Goal: Task Accomplishment & Management: Manage account settings

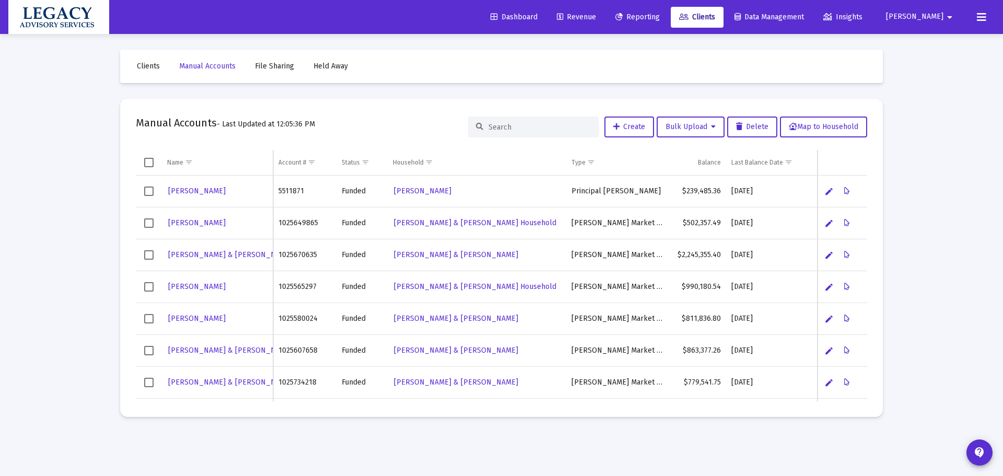
click at [660, 15] on span "Reporting" at bounding box center [638, 17] width 44 height 9
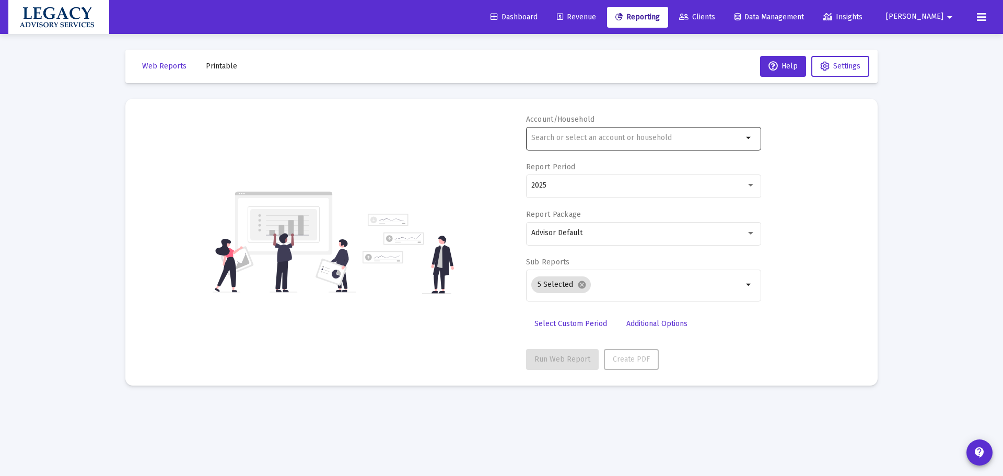
click at [621, 138] on input "text" at bounding box center [637, 138] width 212 height 8
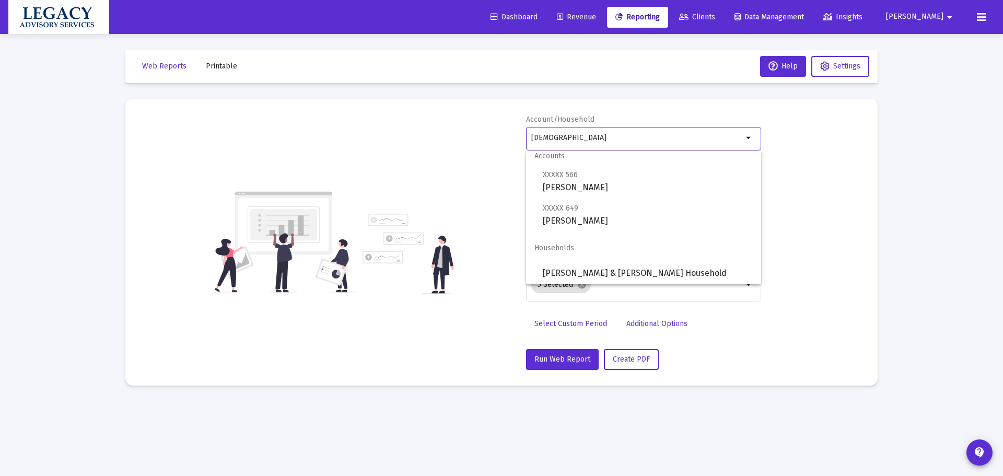
scroll to position [8, 0]
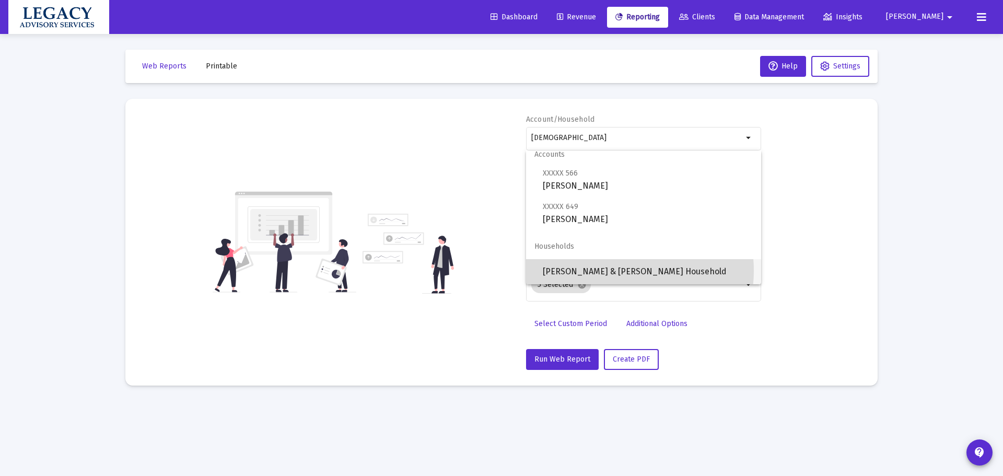
click at [612, 271] on span "[PERSON_NAME] & [PERSON_NAME] Household" at bounding box center [648, 271] width 210 height 25
type input "[PERSON_NAME] & [PERSON_NAME] Household"
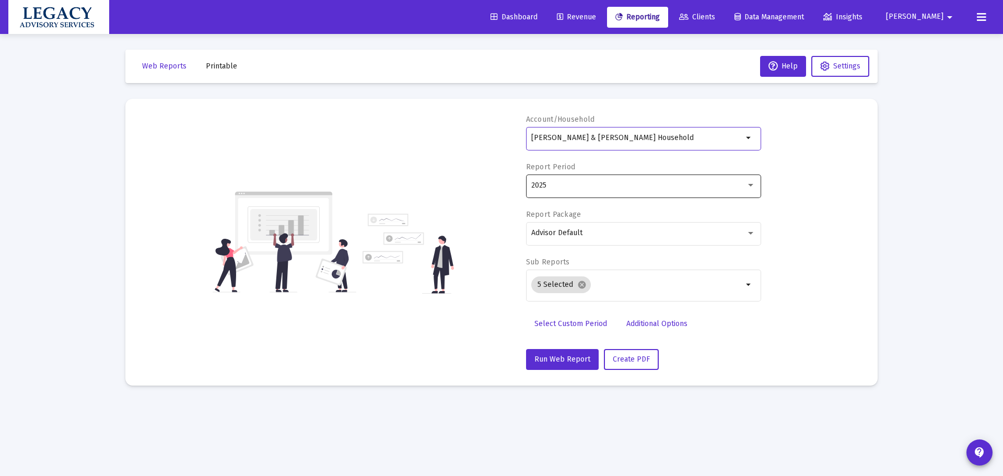
click at [635, 184] on div "2025" at bounding box center [638, 185] width 215 height 8
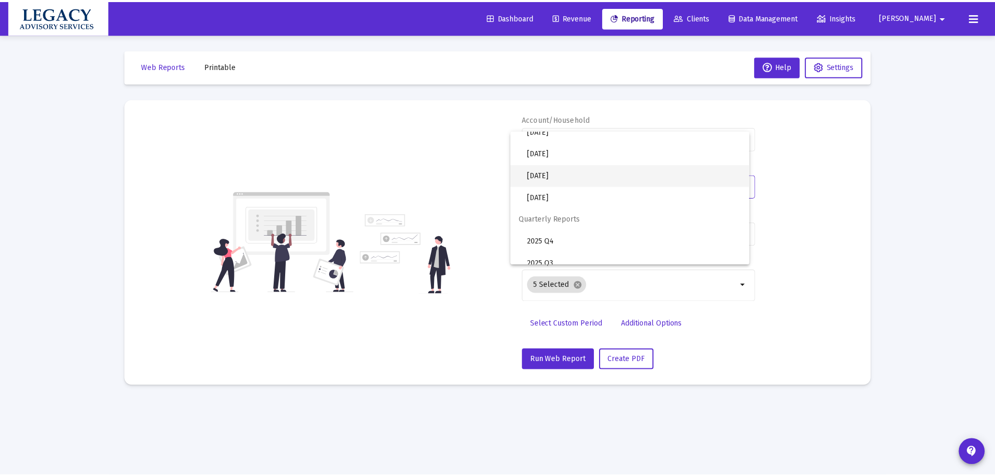
scroll to position [314, 0]
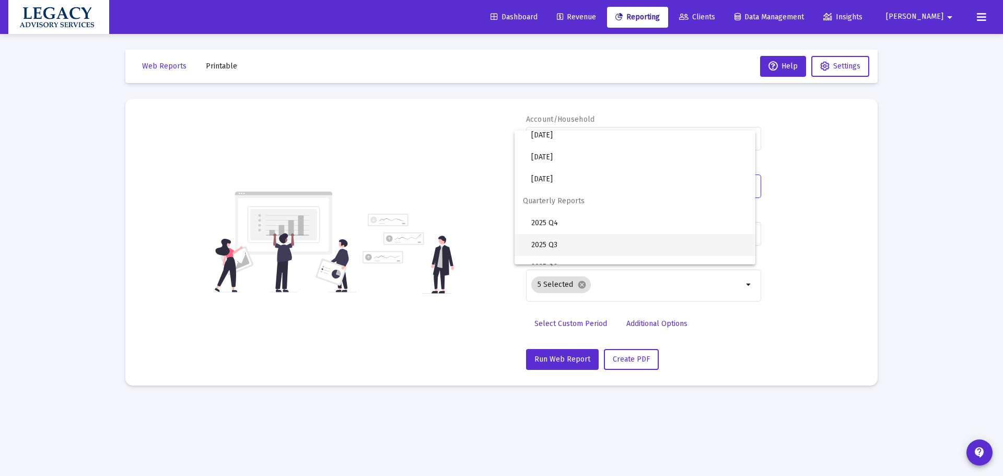
click at [644, 239] on span "2025 Q3" at bounding box center [639, 245] width 216 height 22
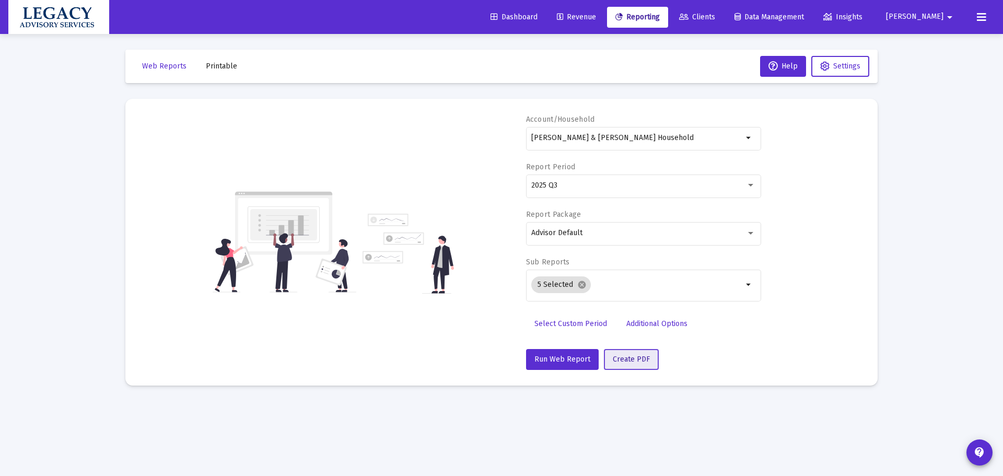
click at [630, 356] on span "Create PDF" at bounding box center [631, 359] width 37 height 9
click at [313, 143] on div "Account/Household [PERSON_NAME] & [PERSON_NAME] Household arrow_drop_down Repor…" at bounding box center [501, 242] width 721 height 256
click at [59, 247] on div "Loading... Web Reports Printable Help Settings Account/Household [PERSON_NAME] …" at bounding box center [501, 238] width 1003 height 476
click at [222, 64] on span "Printable" at bounding box center [221, 66] width 31 height 9
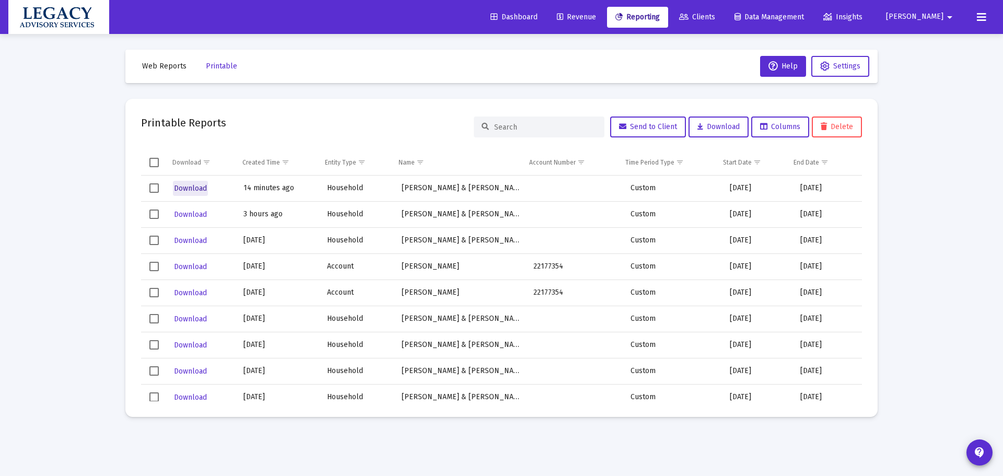
click at [185, 192] on span "Download" at bounding box center [190, 188] width 33 height 9
click at [596, 15] on span "Revenue" at bounding box center [576, 17] width 39 height 9
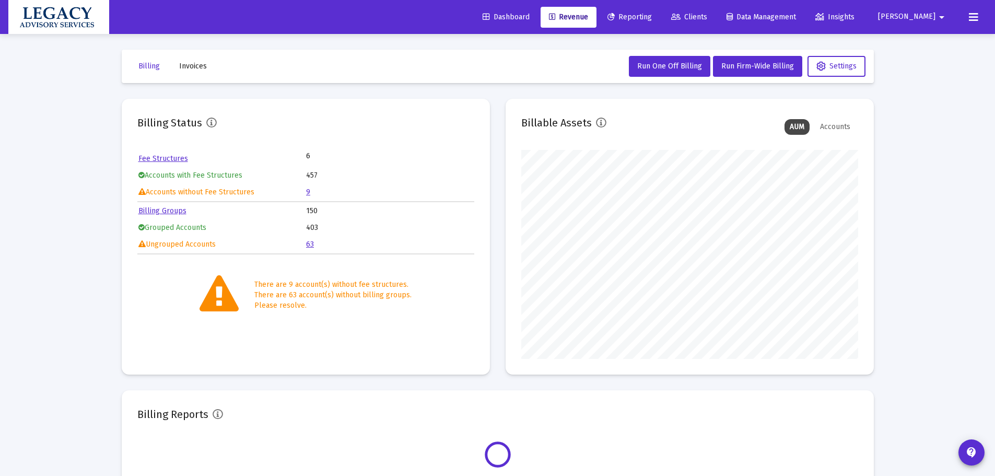
scroll to position [209, 337]
click at [708, 13] on span "Clients" at bounding box center [689, 17] width 36 height 9
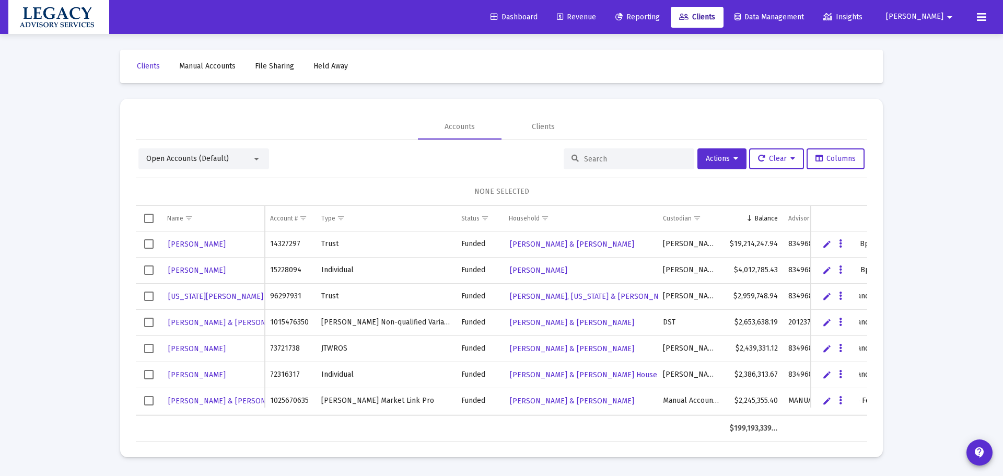
click at [602, 159] on input at bounding box center [635, 159] width 102 height 9
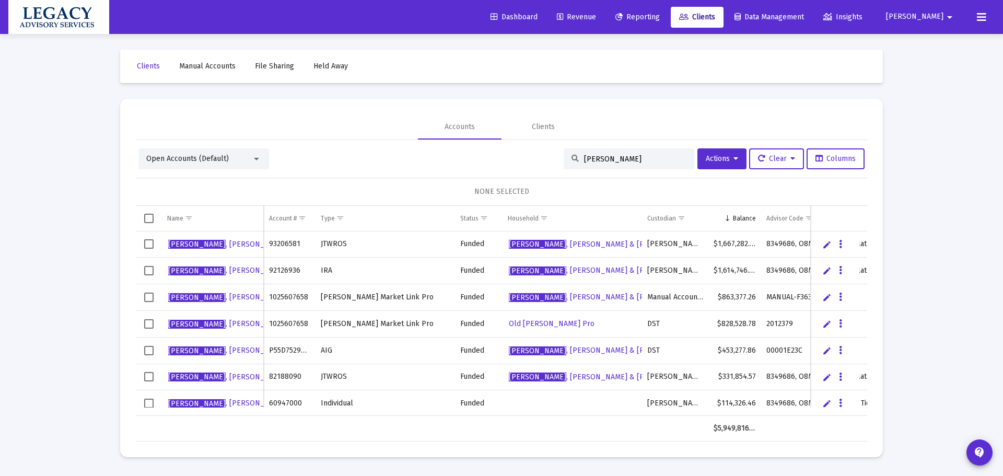
type input "[PERSON_NAME]"
click at [578, 243] on span "[PERSON_NAME] & [PERSON_NAME]" at bounding box center [601, 244] width 185 height 9
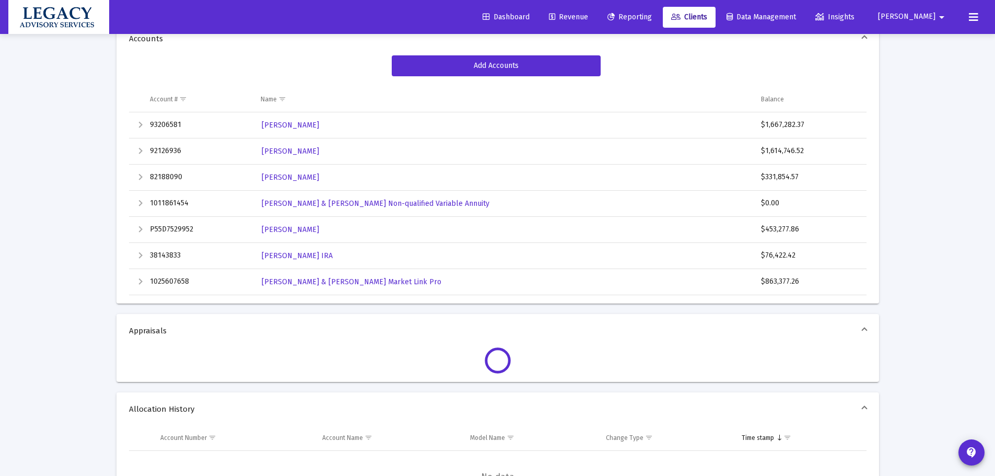
scroll to position [209, 0]
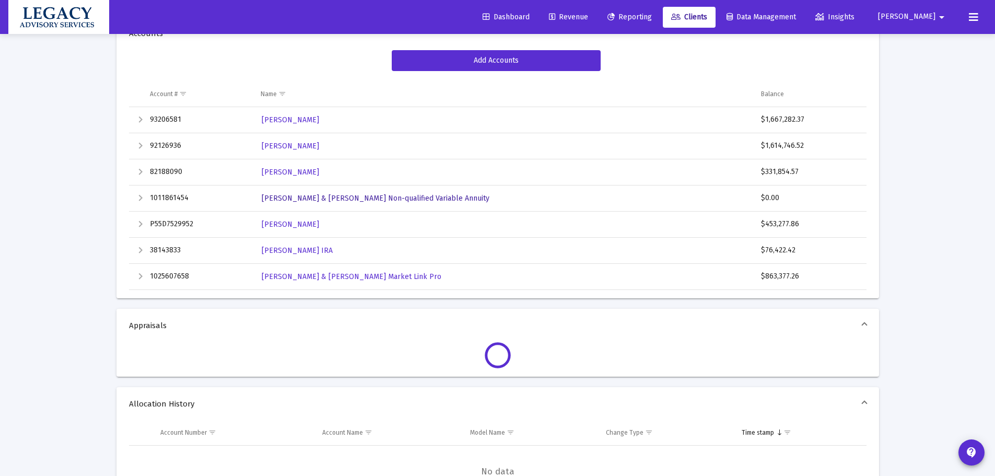
click at [370, 200] on span "[PERSON_NAME] & [PERSON_NAME] Non-qualified Variable Annuity" at bounding box center [376, 198] width 228 height 9
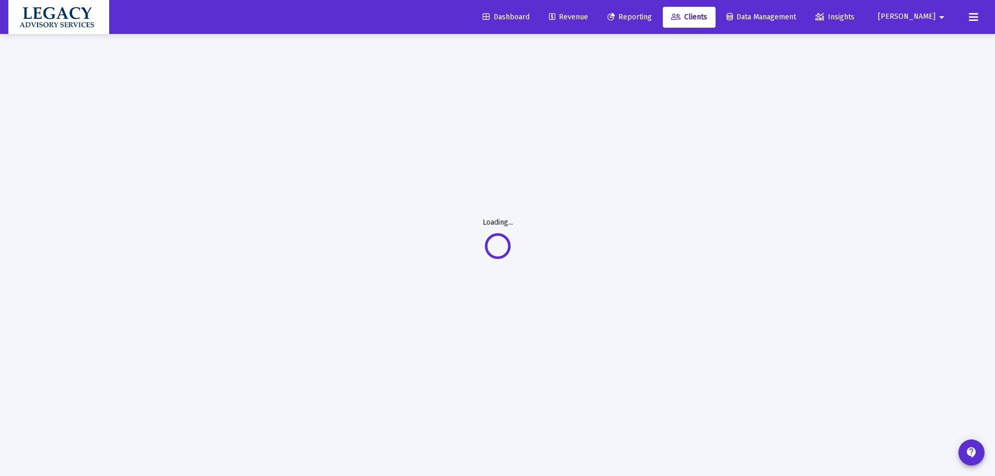
scroll to position [34, 0]
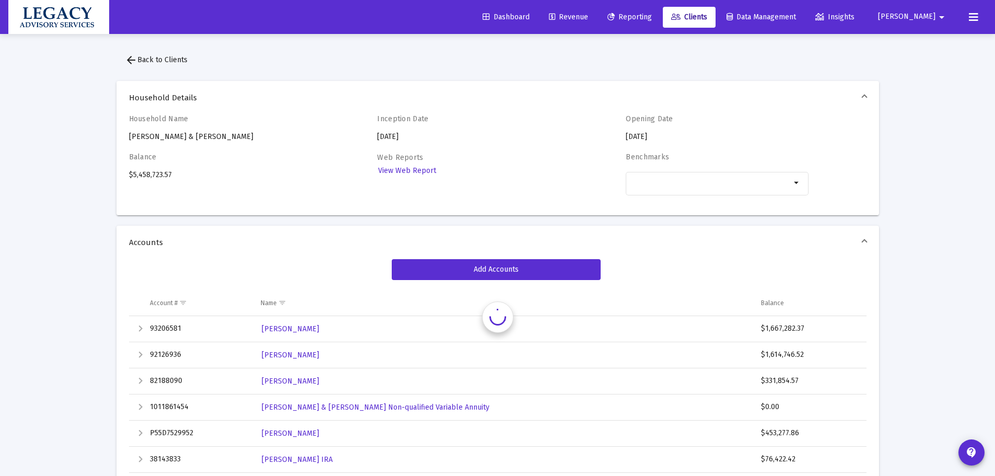
scroll to position [34, 0]
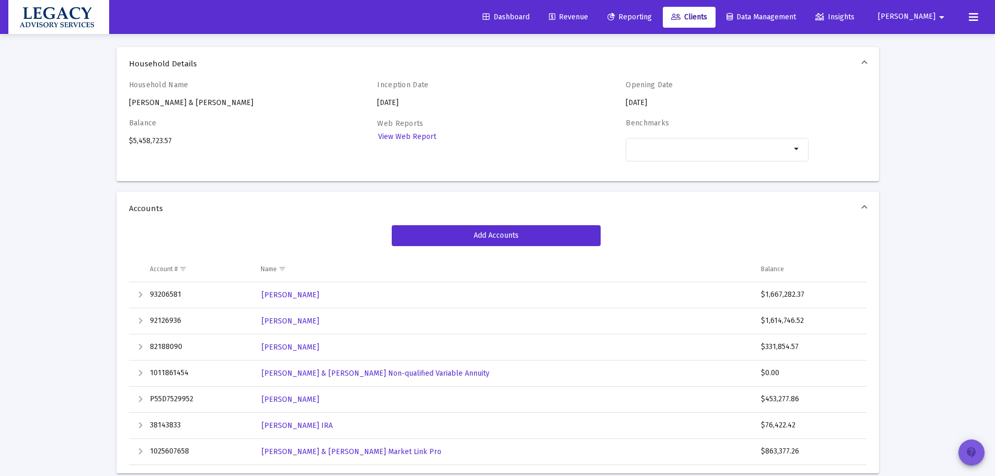
click at [972, 451] on mat-icon "contact_support" at bounding box center [972, 452] width 13 height 13
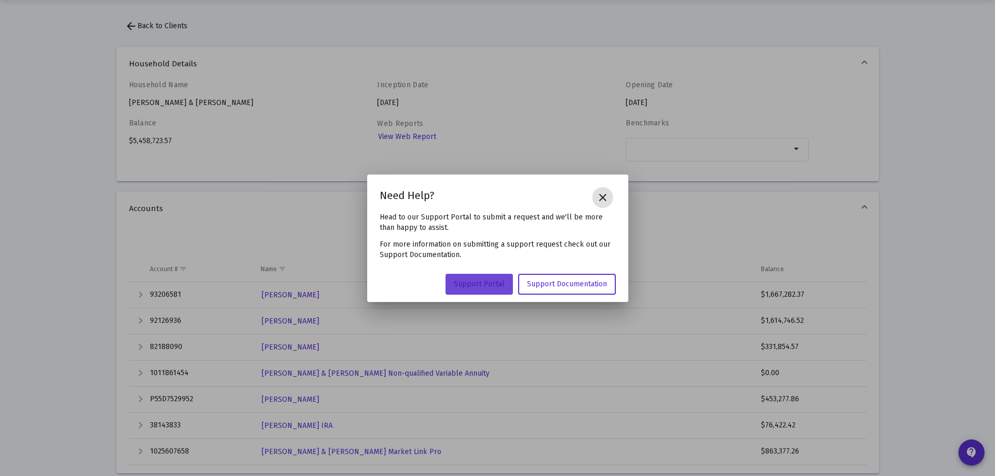
click at [457, 293] on link "Support Portal" at bounding box center [479, 284] width 67 height 21
click at [608, 196] on mat-icon "close" at bounding box center [603, 197] width 13 height 13
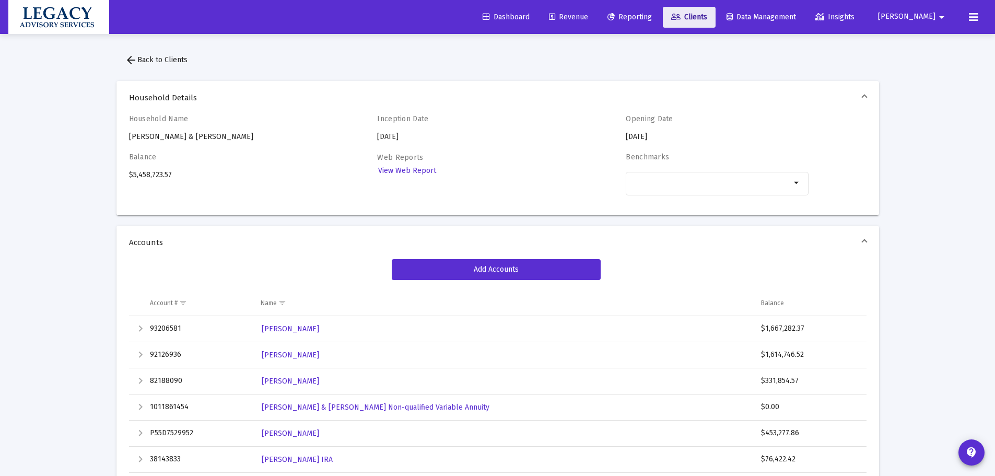
click at [708, 19] on span "Clients" at bounding box center [689, 17] width 36 height 9
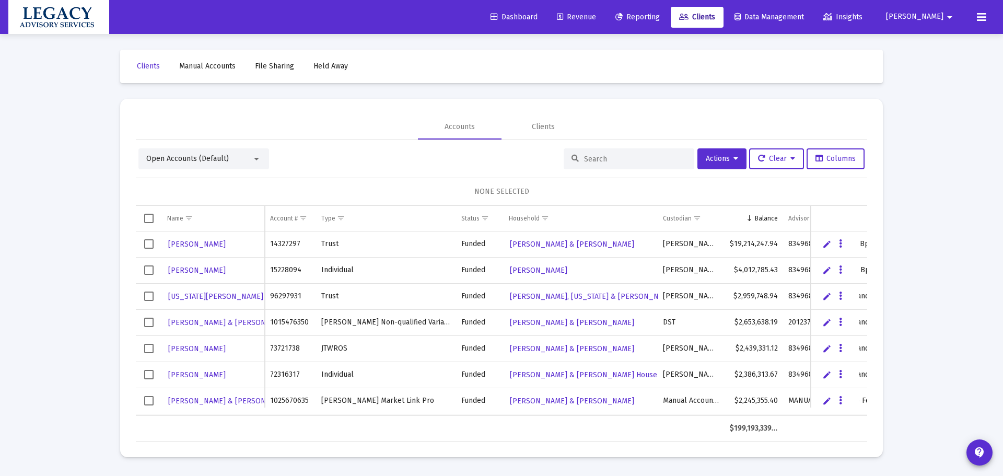
click at [620, 163] on input at bounding box center [635, 159] width 102 height 9
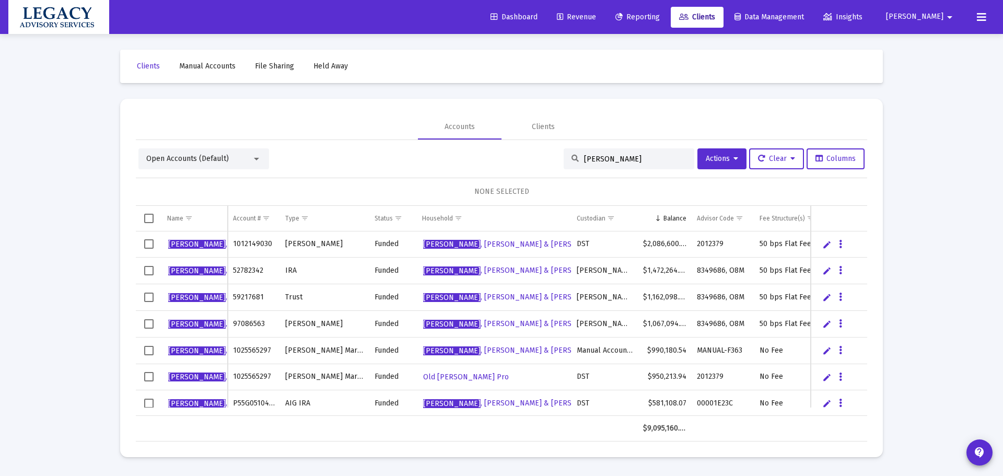
type input "[PERSON_NAME]"
click at [531, 294] on span "[PERSON_NAME] & [PERSON_NAME] Household" at bounding box center [535, 297] width 224 height 9
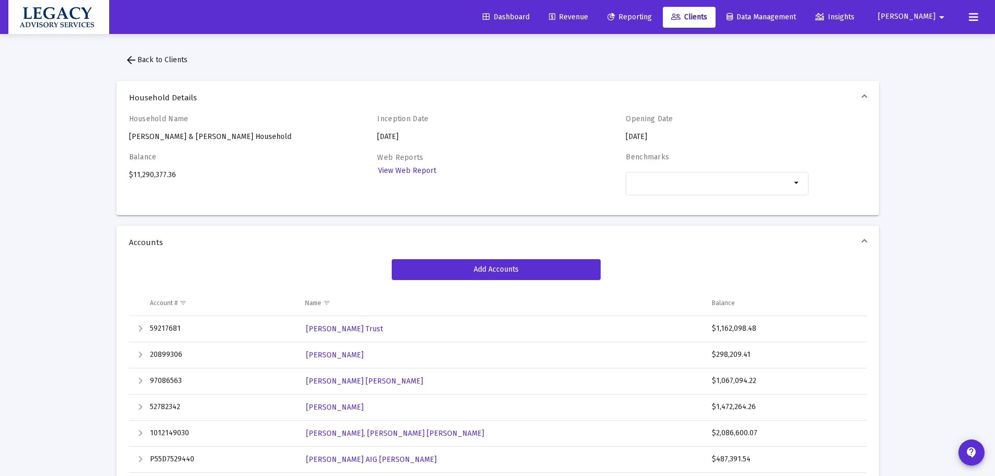
click at [652, 13] on span "Reporting" at bounding box center [630, 17] width 44 height 9
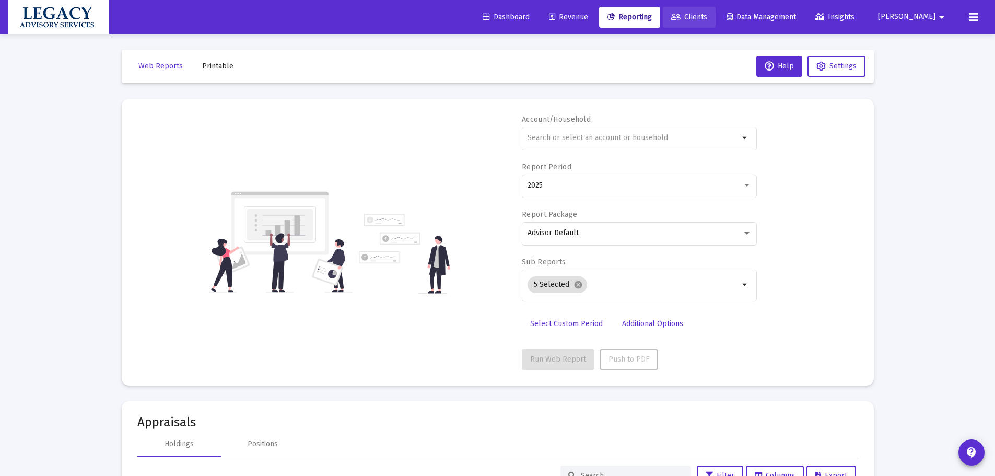
click at [708, 13] on span "Clients" at bounding box center [689, 17] width 36 height 9
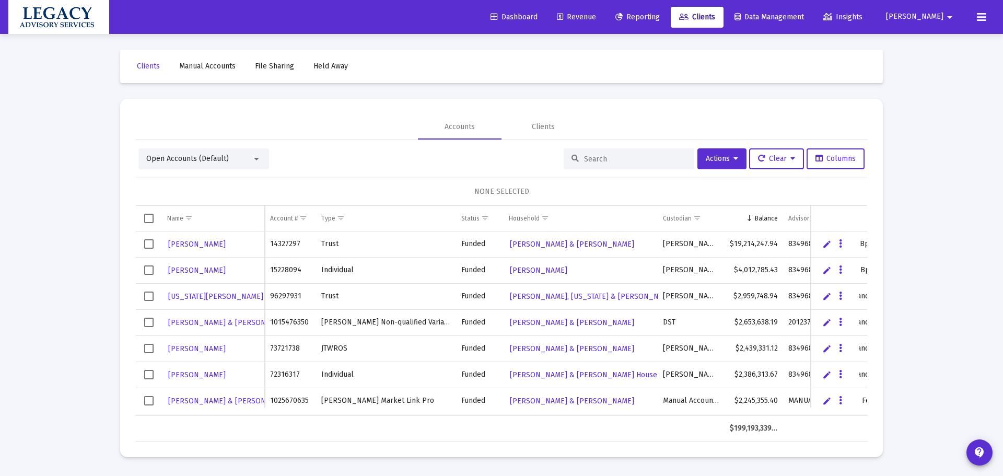
click at [625, 152] on div at bounding box center [629, 158] width 131 height 21
drag, startPoint x: 63, startPoint y: 118, endPoint x: 80, endPoint y: 117, distance: 17.3
click at [70, 119] on div "Loading... Clients Manual Accounts File Sharing Held Away Accounts Clients Open…" at bounding box center [501, 238] width 1003 height 476
click at [660, 19] on span "Reporting" at bounding box center [638, 17] width 44 height 9
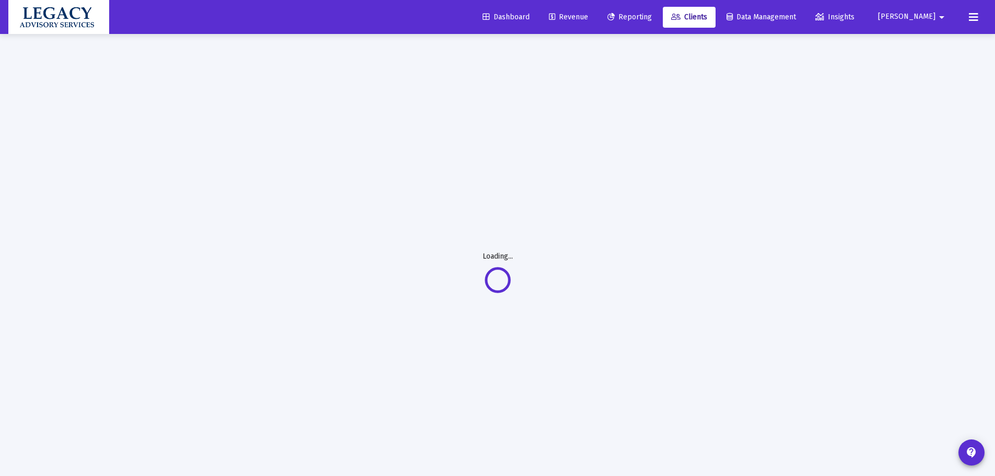
click at [716, 20] on link "Clients" at bounding box center [689, 17] width 53 height 21
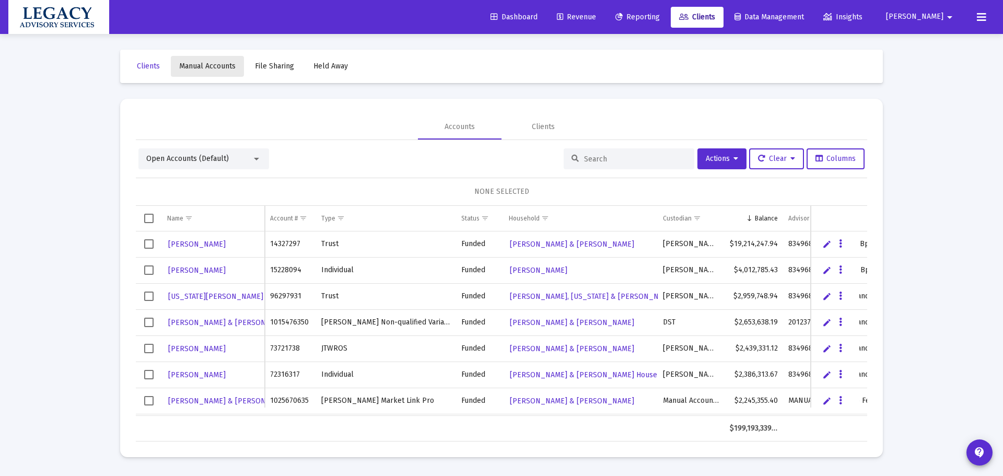
click at [217, 67] on span "Manual Accounts" at bounding box center [207, 66] width 56 height 9
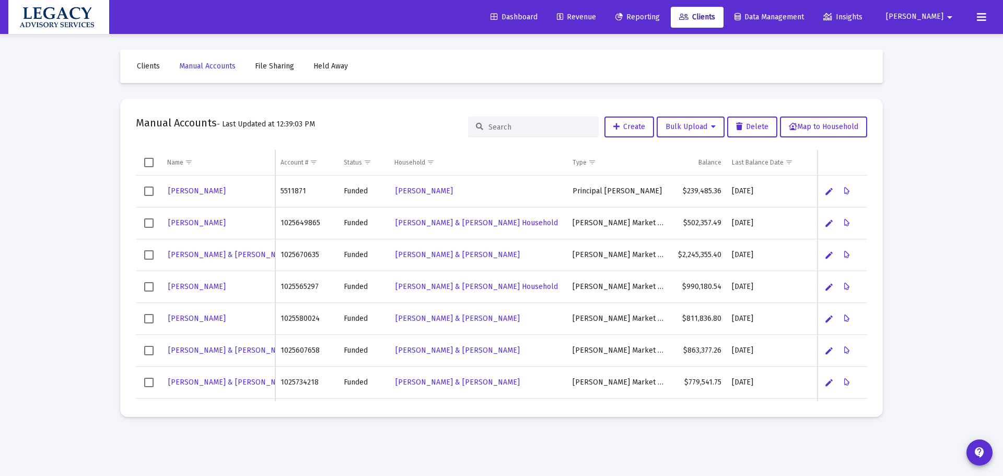
click at [521, 125] on input at bounding box center [540, 127] width 102 height 9
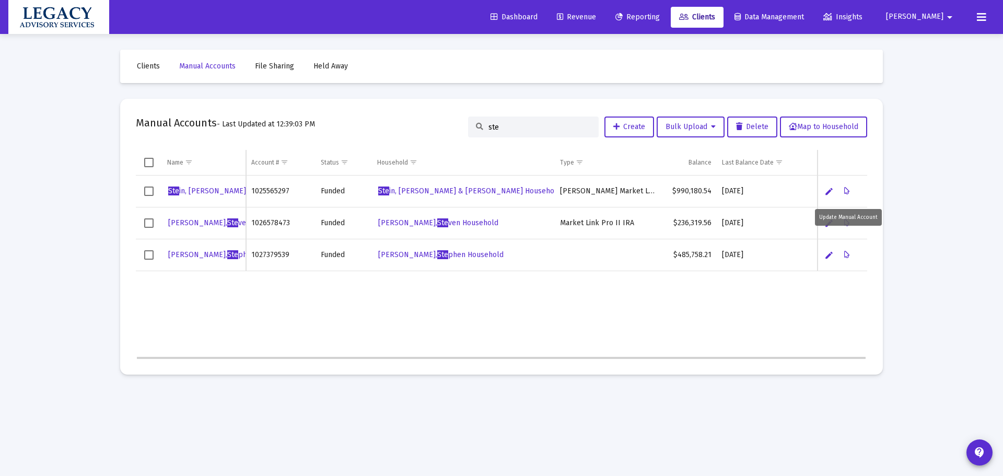
type input "ste"
click at [852, 192] on button "Data grid" at bounding box center [847, 191] width 21 height 21
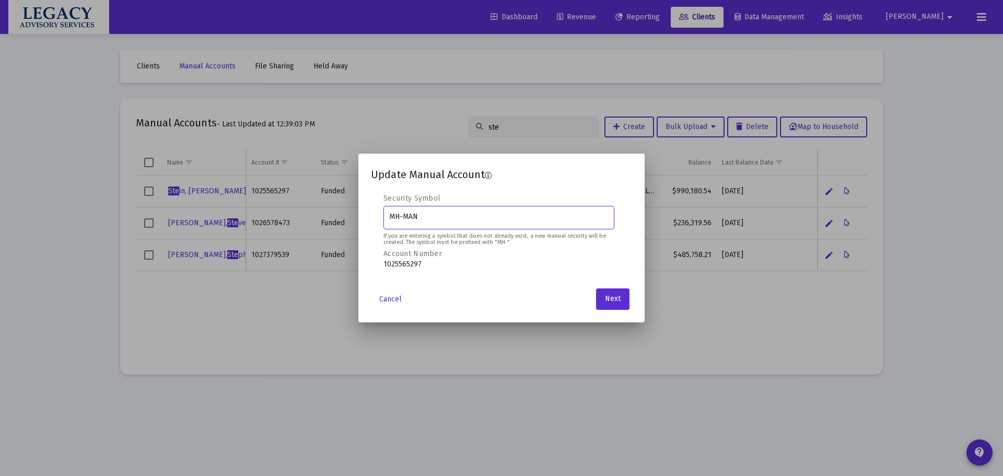
click at [616, 288] on div "Update Manual Account 1 2 3 4 Security Symbol MH-MAN If you are entering a symb…" at bounding box center [501, 237] width 261 height 143
click at [622, 299] on button "Next" at bounding box center [612, 298] width 33 height 21
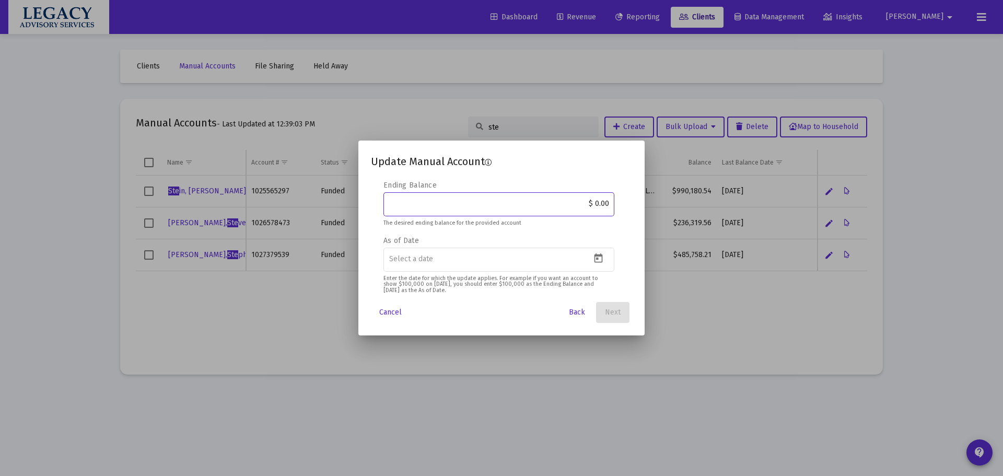
drag, startPoint x: 473, startPoint y: 205, endPoint x: 619, endPoint y: 206, distance: 145.3
click at [633, 207] on mat-dialog-content "Editable create 2 3 4 Security Symbol MH-MAN If you are entering a symbol that …" at bounding box center [501, 237] width 286 height 115
paste input "1,067,338.62"
type input "$ 1,067,338.62"
click at [602, 255] on icon "Open calendar" at bounding box center [599, 257] width 8 height 9
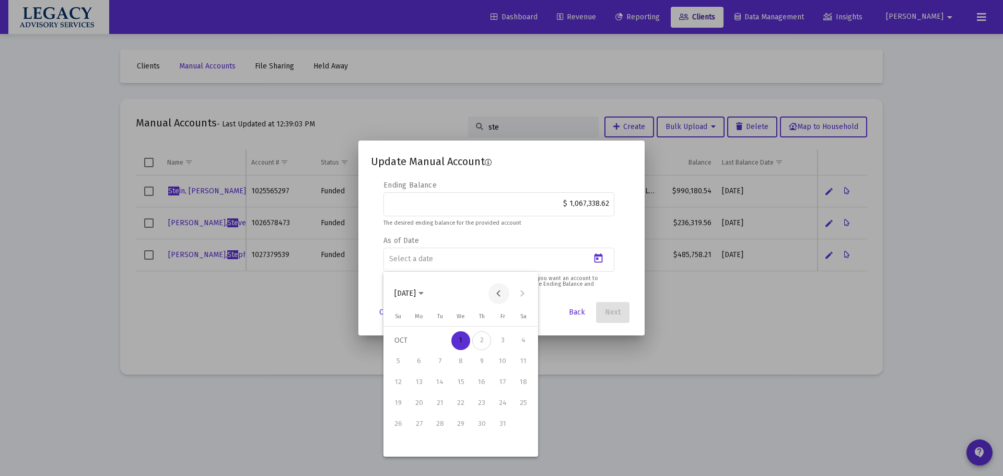
click at [501, 291] on button "Previous month" at bounding box center [499, 293] width 21 height 21
drag, startPoint x: 448, startPoint y: 443, endPoint x: 452, endPoint y: 432, distance: 11.7
click at [448, 443] on div "30" at bounding box center [440, 445] width 19 height 19
type input "[DATE]"
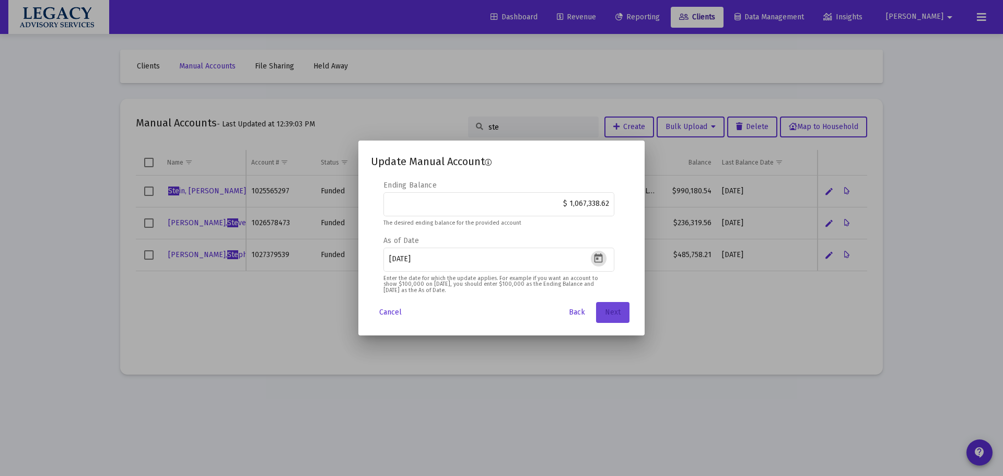
click at [610, 315] on span "Next" at bounding box center [613, 312] width 16 height 9
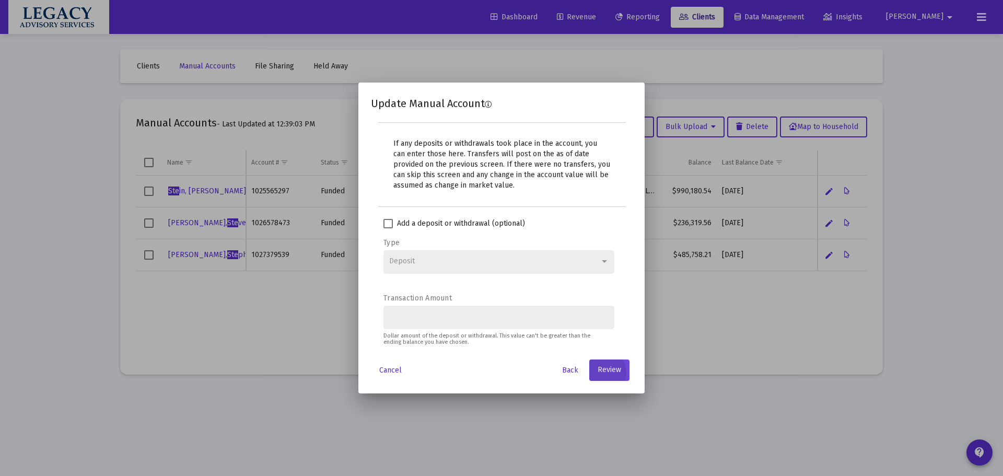
click at [618, 367] on span "Review" at bounding box center [610, 370] width 24 height 9
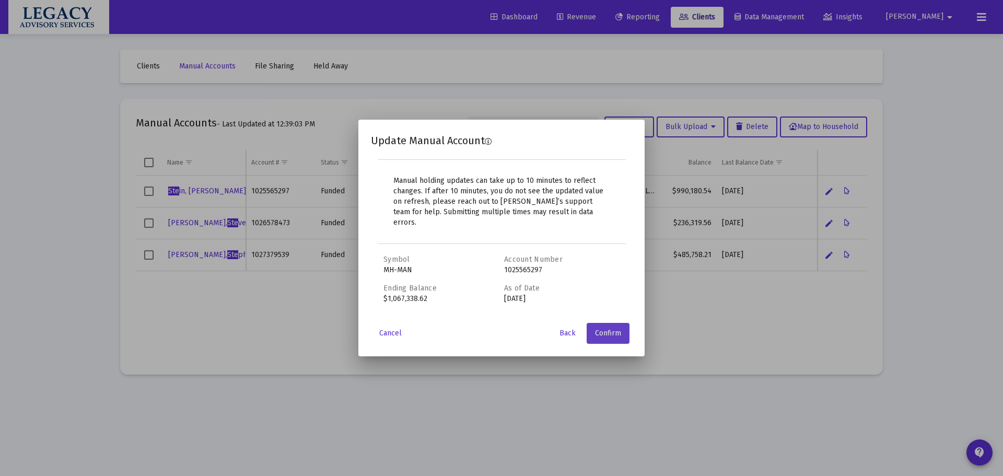
click at [620, 333] on button "Confirm" at bounding box center [608, 333] width 43 height 21
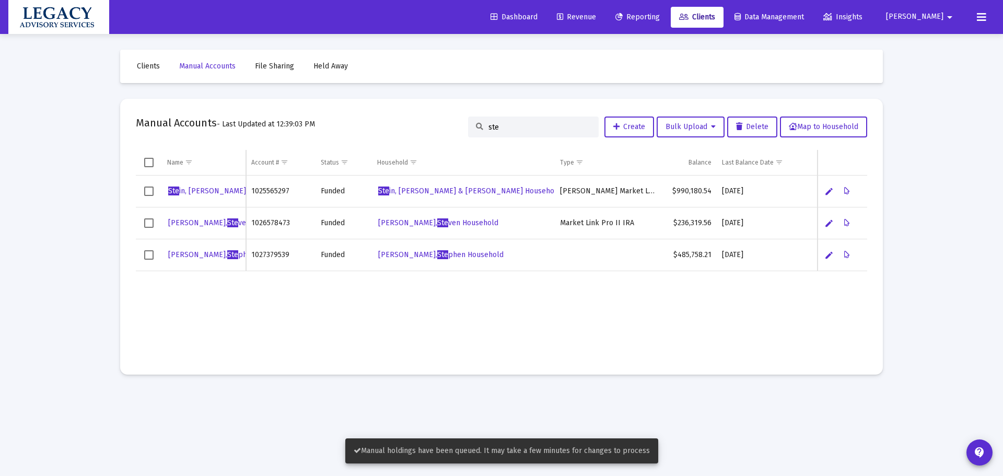
click at [270, 378] on div "Clients Manual Accounts File Sharing Held Away Manual Accounts - Last Updated a…" at bounding box center [502, 212] width 784 height 356
click at [715, 15] on span "Clients" at bounding box center [697, 17] width 36 height 9
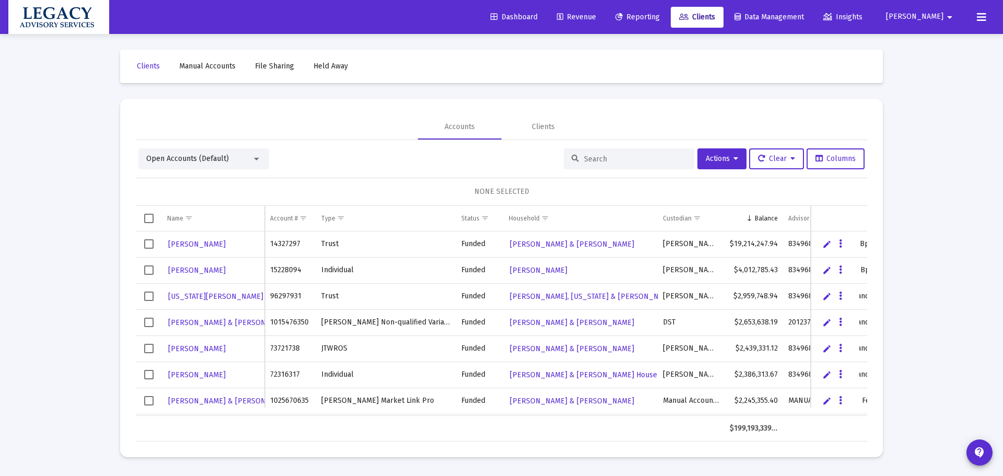
click at [55, 212] on div "Loading... Clients Manual Accounts File Sharing Held Away Accounts Clients Open…" at bounding box center [501, 238] width 1003 height 476
